Goal: Transaction & Acquisition: Purchase product/service

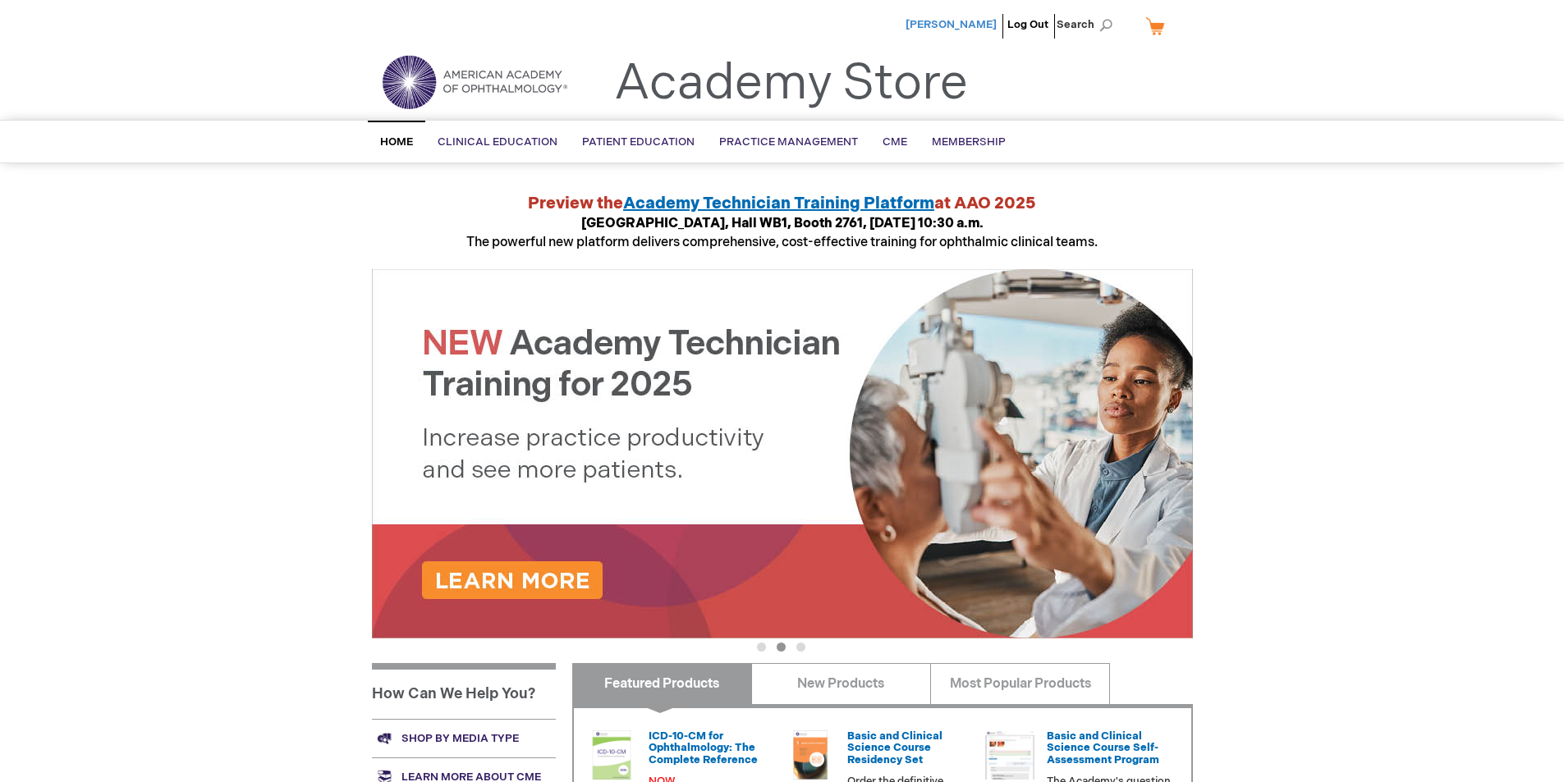
click at [956, 27] on span "[PERSON_NAME]" at bounding box center [951, 24] width 91 height 13
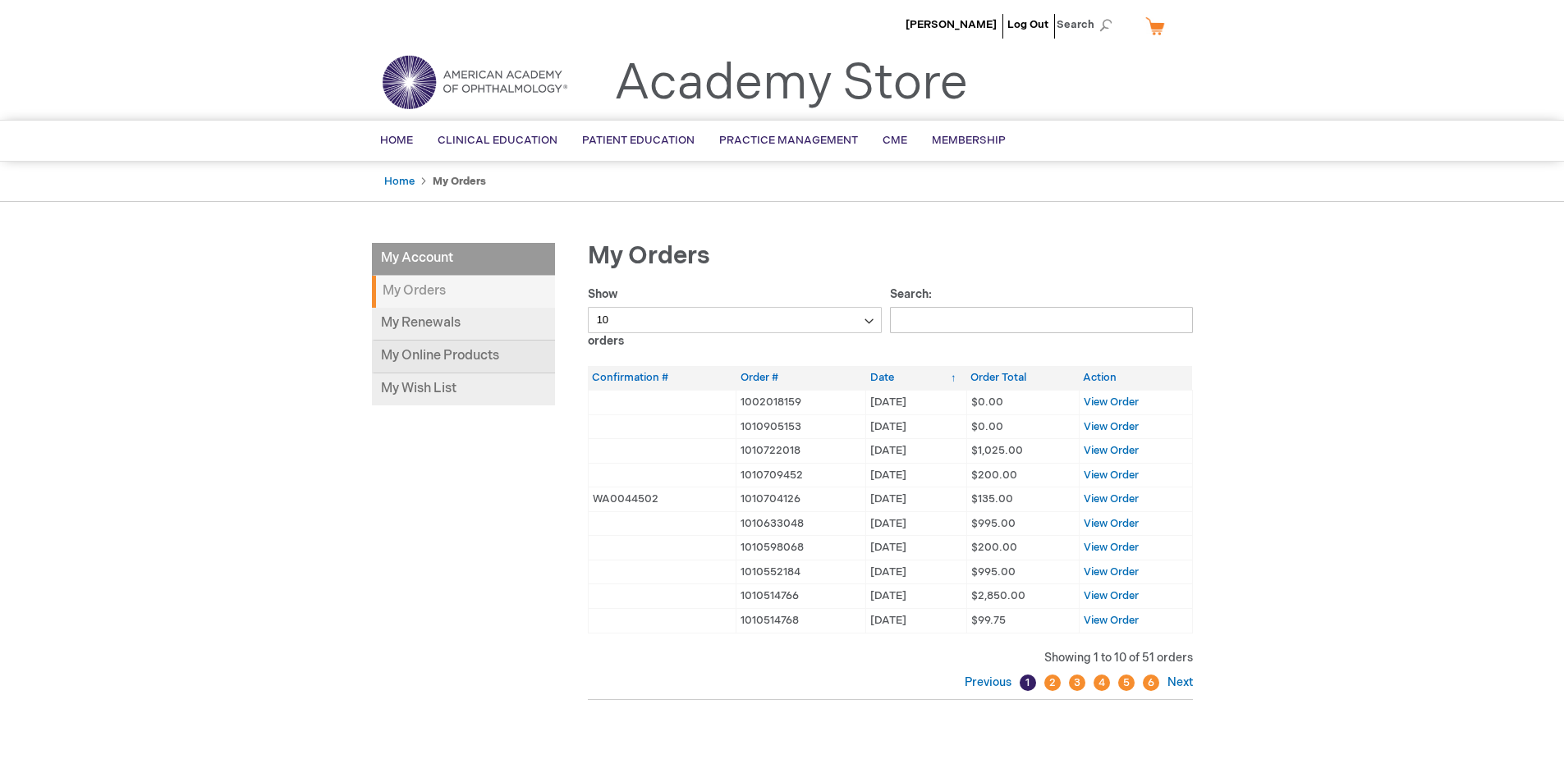
click at [428, 356] on link "My Online Products" at bounding box center [463, 357] width 183 height 33
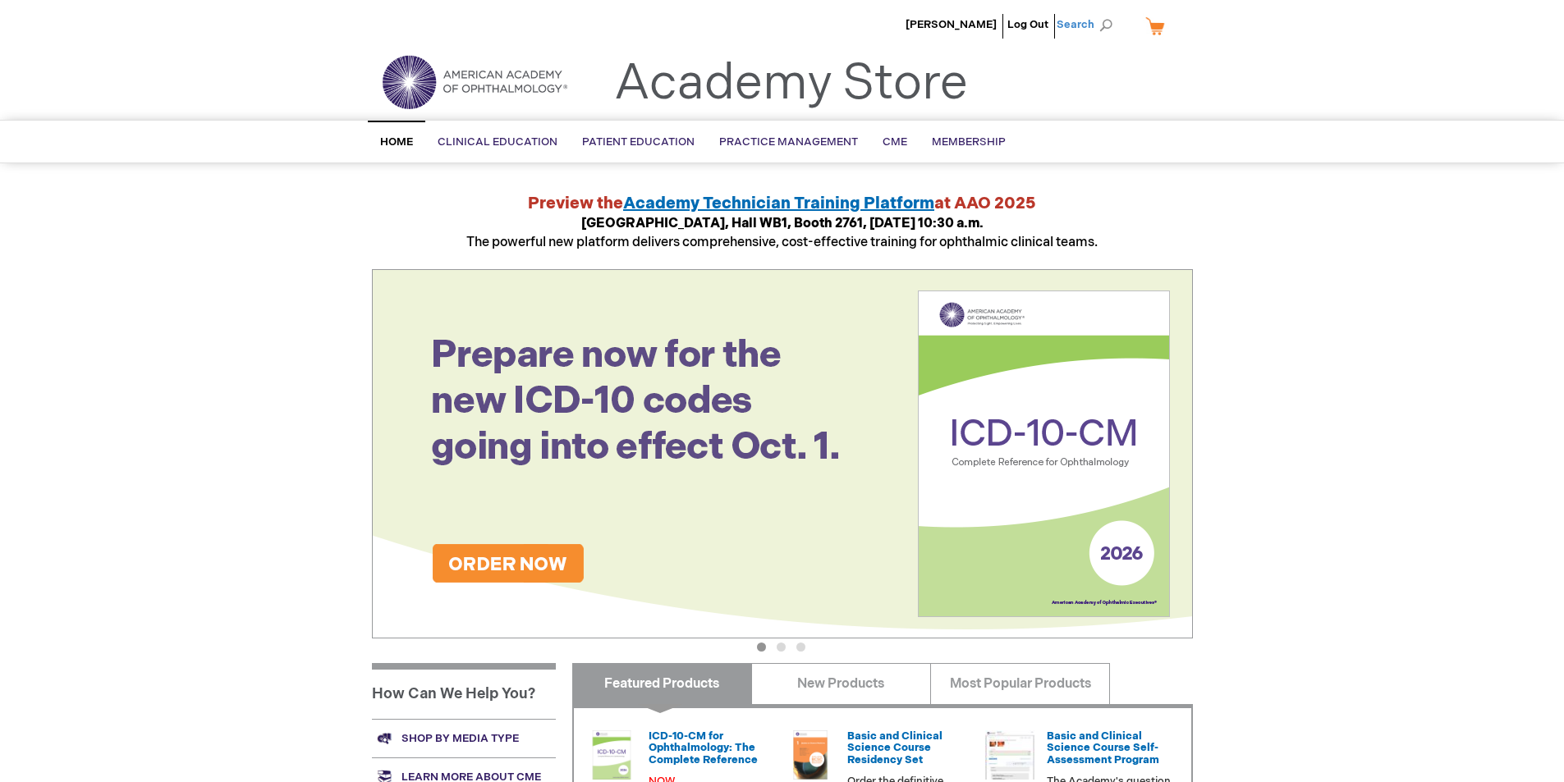
click at [1110, 25] on span "Search" at bounding box center [1088, 24] width 62 height 33
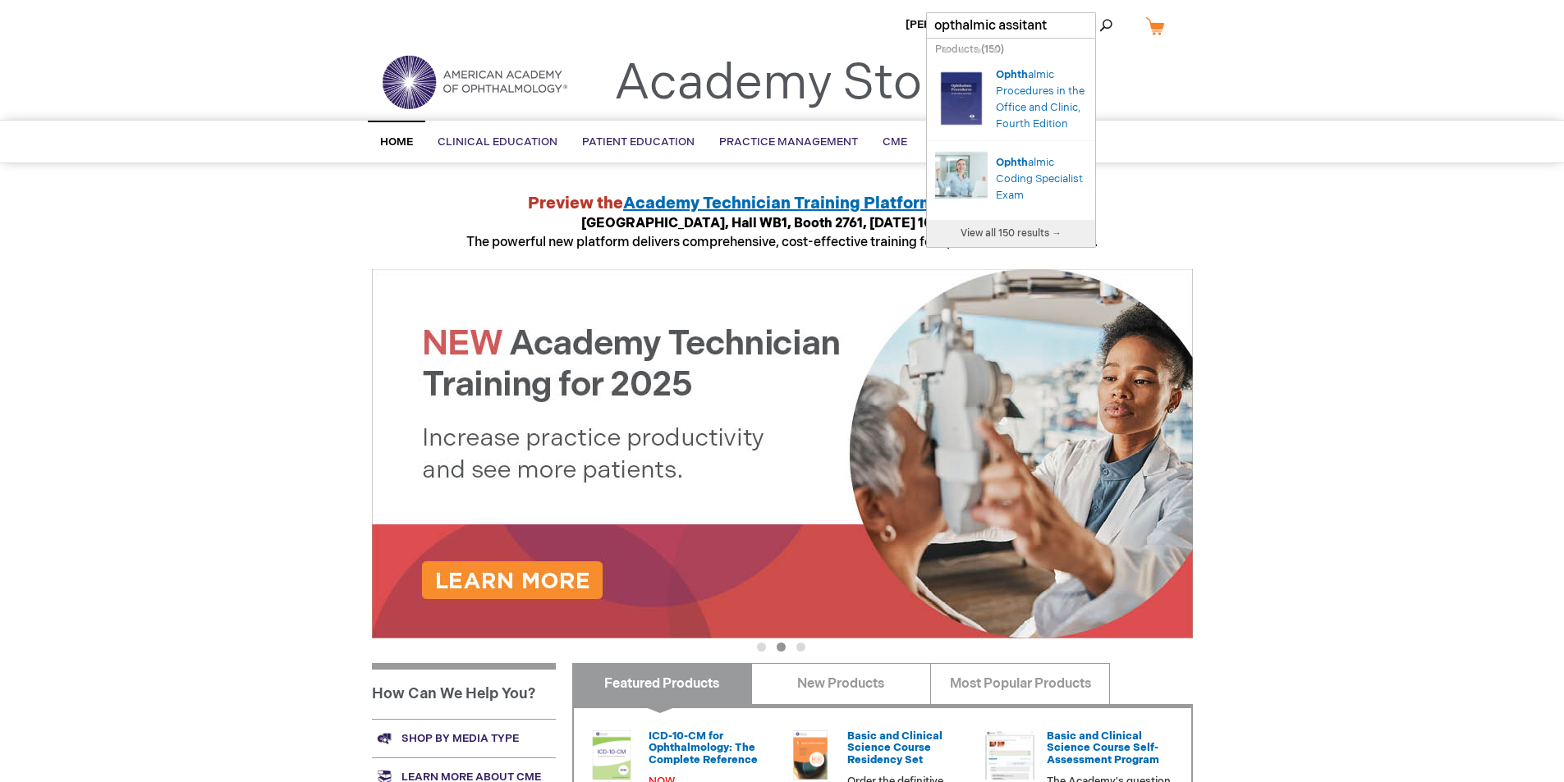
type input "opthalmic assitant"
click at [1099, 12] on button "Search" at bounding box center [1105, 25] width 13 height 26
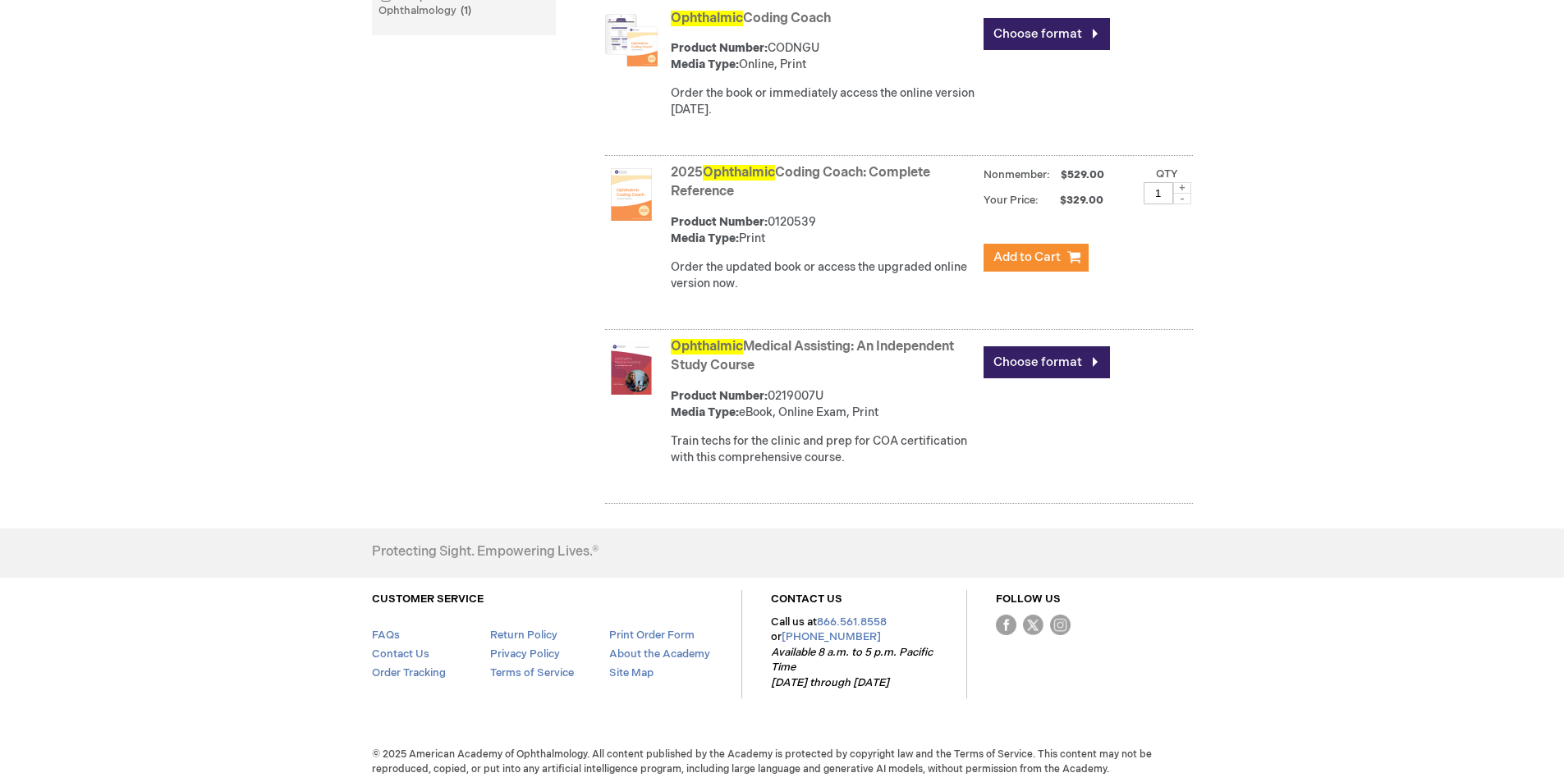
scroll to position [698, 0]
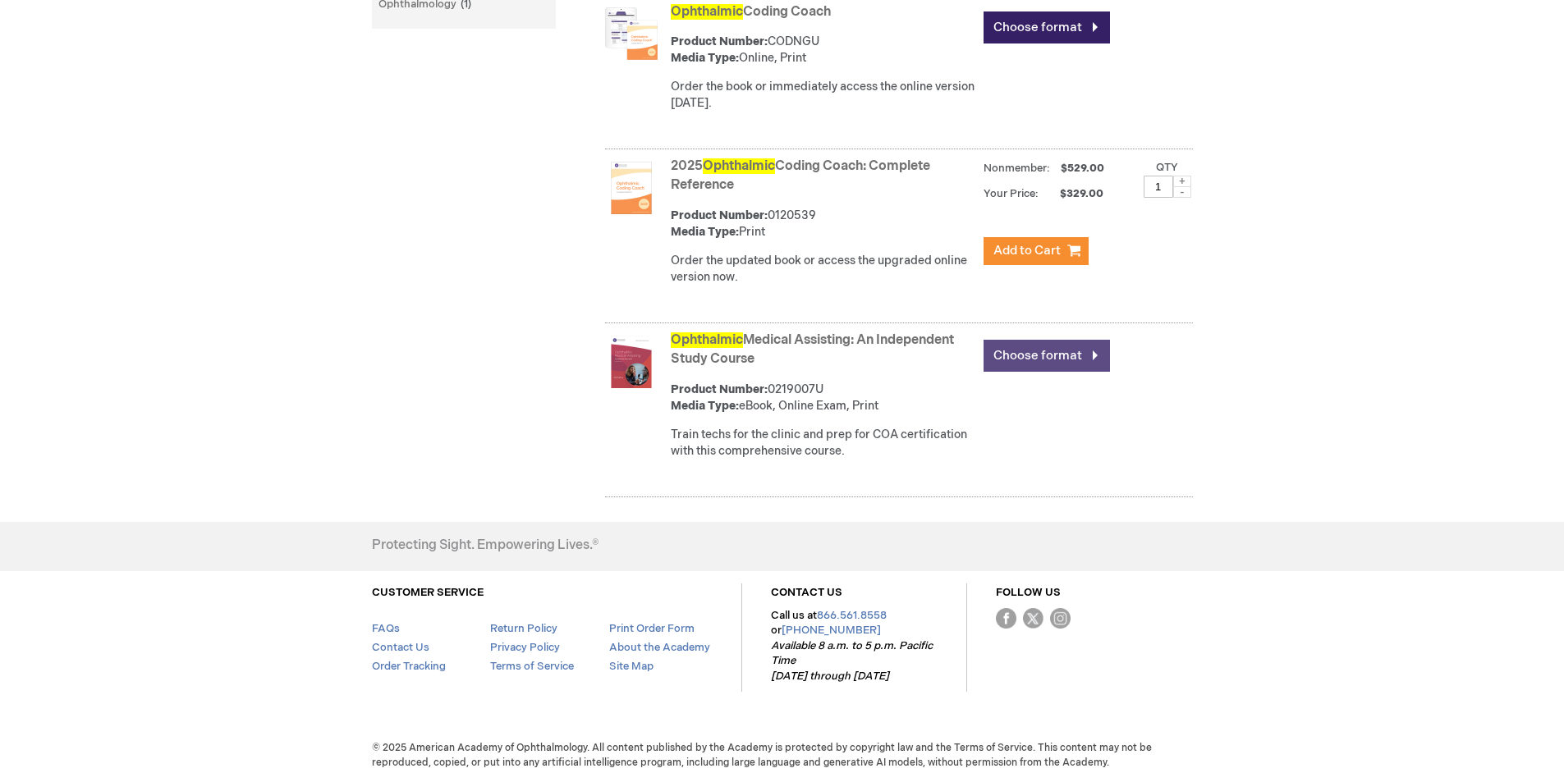
click at [1007, 349] on link "Choose format" at bounding box center [1047, 356] width 126 height 32
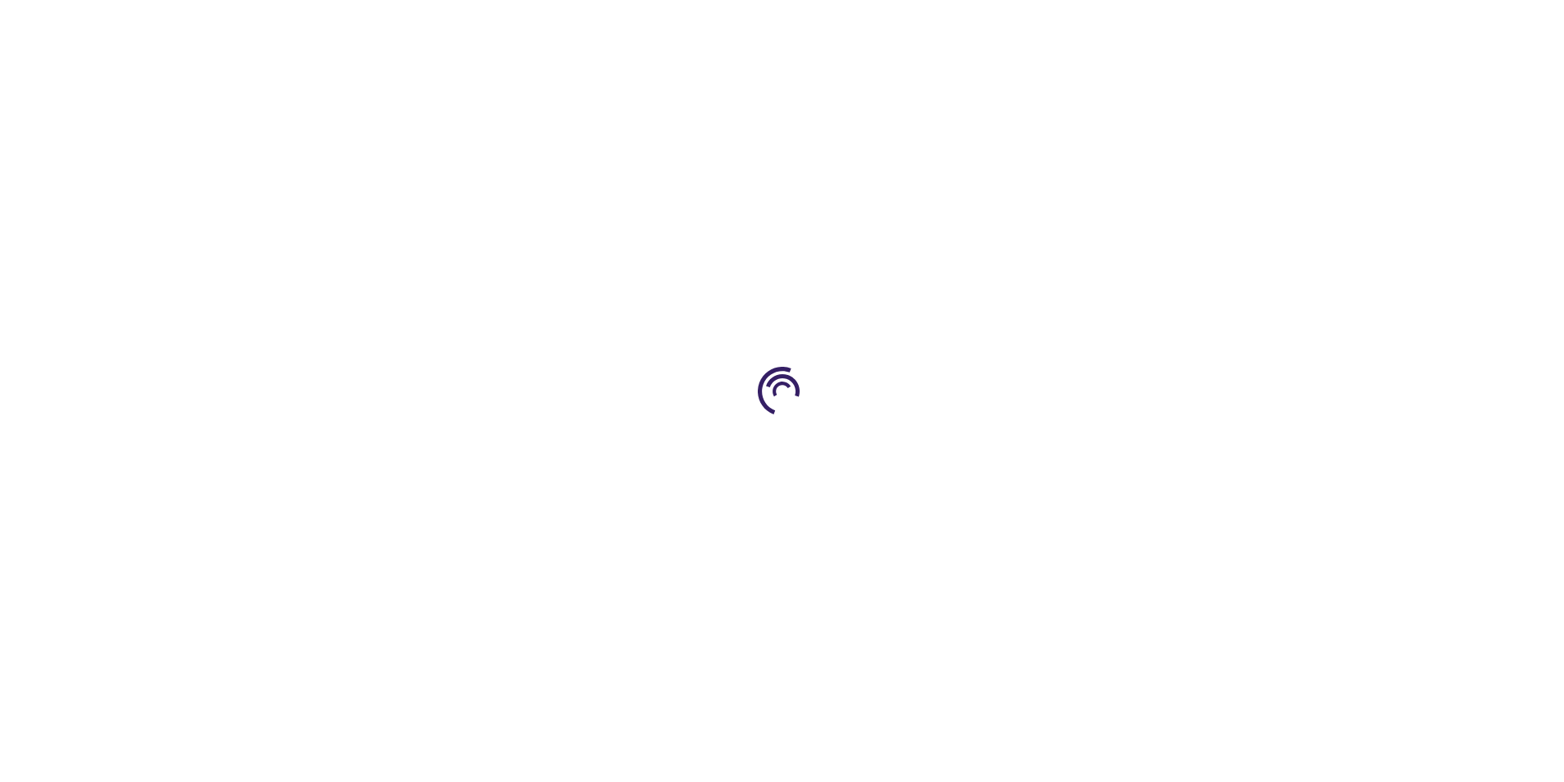
type input "0"
